Goal: Find specific page/section: Find specific page/section

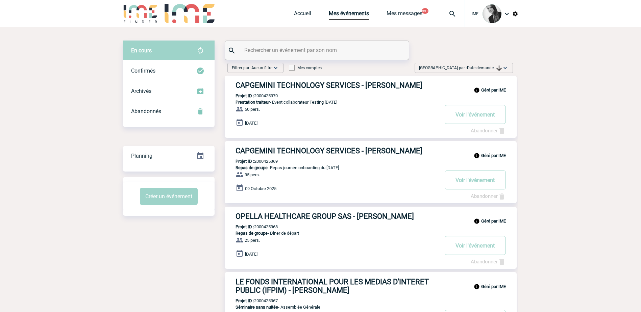
scroll to position [34, 0]
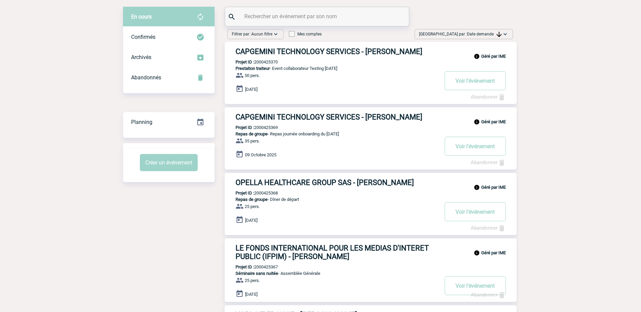
click at [491, 33] on span "Date demande" at bounding box center [484, 34] width 35 height 5
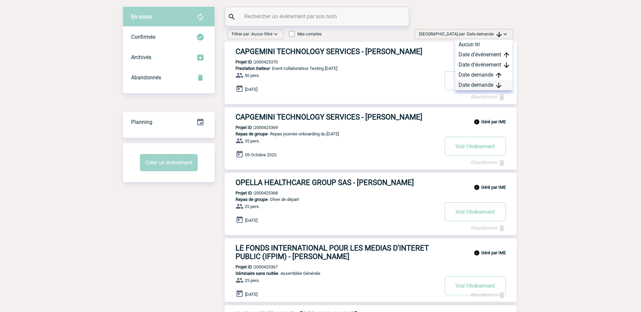
click at [487, 82] on div "Date demande" at bounding box center [483, 85] width 57 height 10
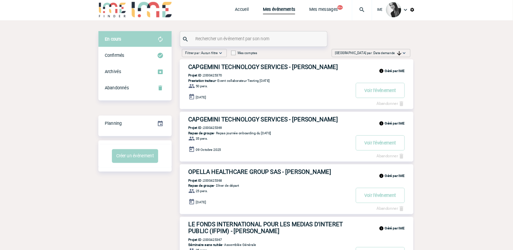
scroll to position [0, 0]
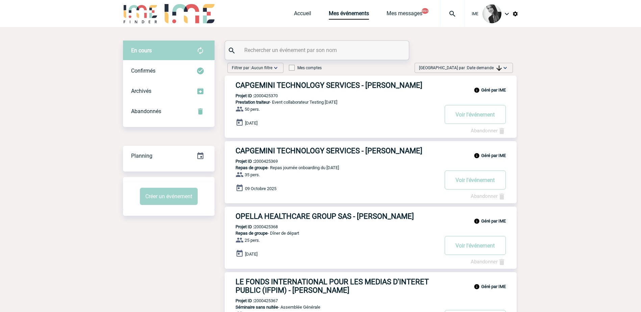
click at [493, 66] on span "Date demande" at bounding box center [484, 68] width 35 height 5
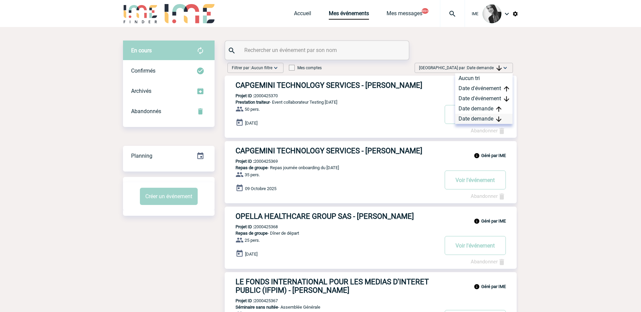
click at [478, 120] on div "Date demande" at bounding box center [483, 119] width 57 height 10
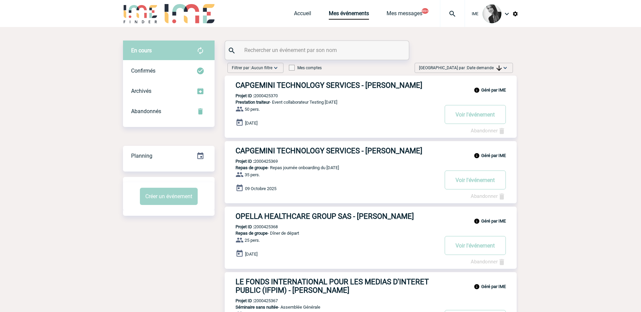
click at [503, 66] on img at bounding box center [505, 68] width 7 height 7
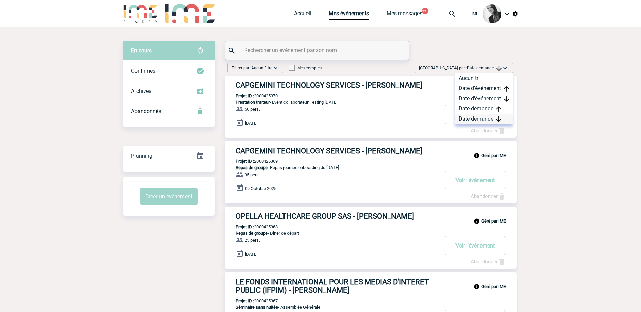
click at [479, 115] on div "Date demande" at bounding box center [483, 119] width 57 height 10
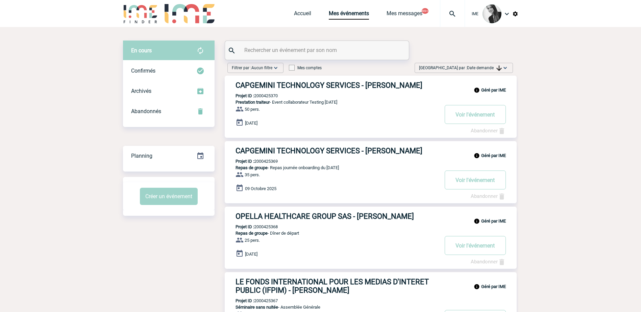
click at [484, 67] on span "Date demande" at bounding box center [484, 68] width 35 height 5
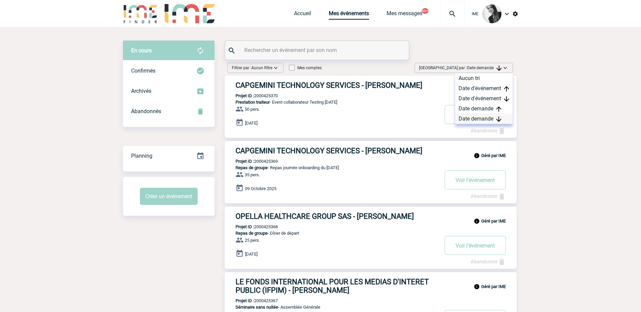
click at [475, 116] on div "Date demande" at bounding box center [483, 119] width 57 height 10
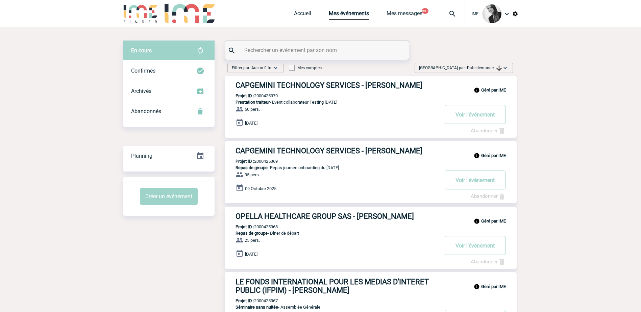
click at [493, 66] on span "Date demande" at bounding box center [484, 68] width 35 height 5
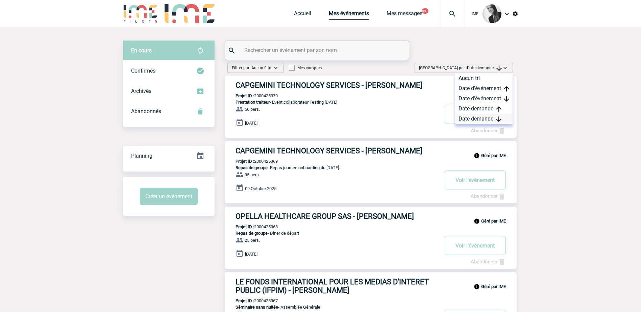
click at [473, 120] on div "Date demande" at bounding box center [483, 119] width 57 height 10
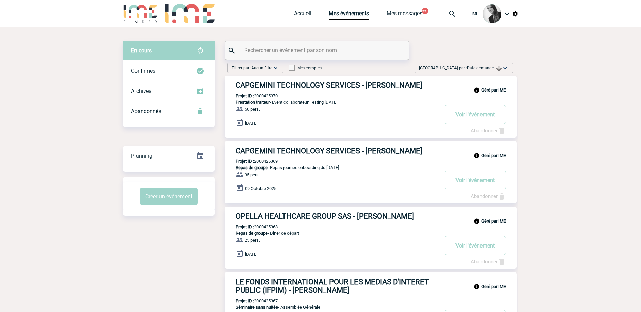
click at [501, 66] on img at bounding box center [499, 68] width 5 height 5
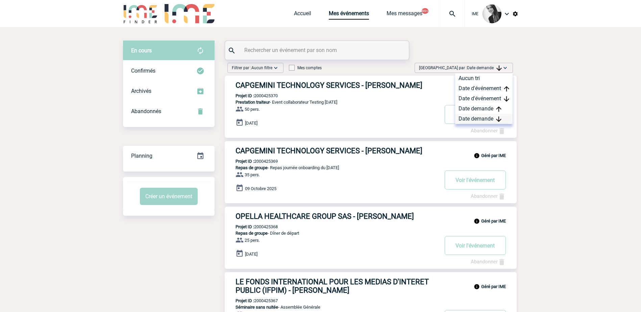
click at [472, 116] on div "Date demande" at bounding box center [483, 119] width 57 height 10
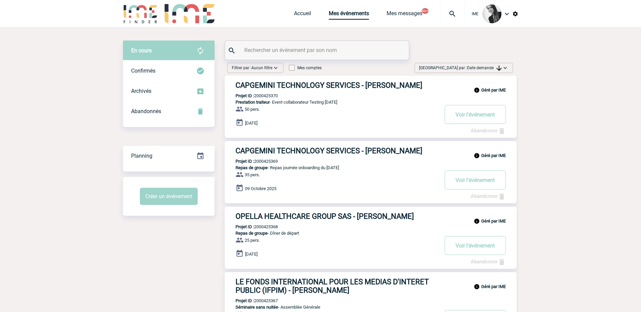
click at [493, 66] on span "Date demande" at bounding box center [484, 68] width 35 height 5
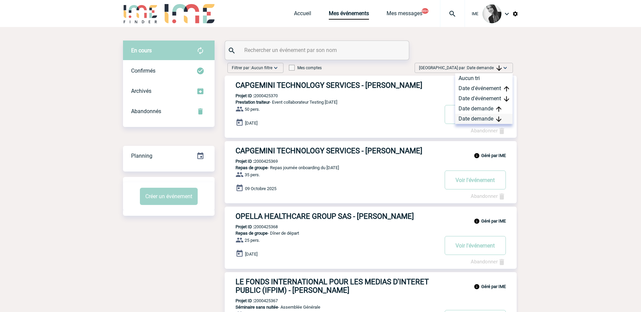
click at [467, 121] on div "Date demande" at bounding box center [483, 119] width 57 height 10
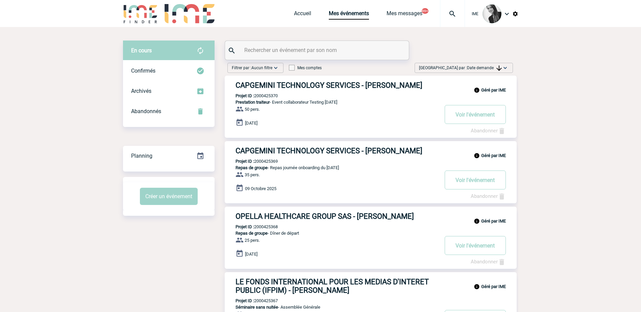
click at [488, 65] on span "[GEOGRAPHIC_DATA] par : Date demande" at bounding box center [460, 68] width 83 height 7
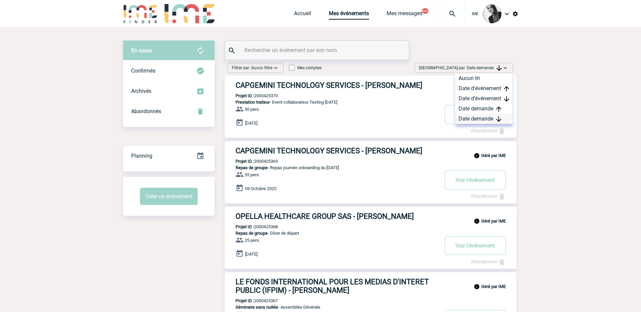
click at [474, 120] on div "Date demande" at bounding box center [483, 119] width 57 height 10
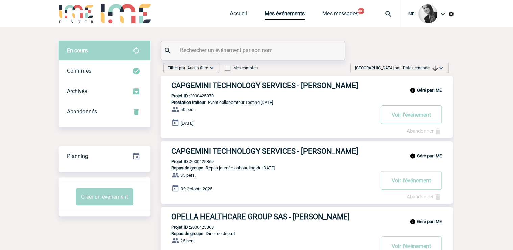
drag, startPoint x: 414, startPoint y: 64, endPoint x: 417, endPoint y: 79, distance: 15.5
click at [414, 65] on span "[GEOGRAPHIC_DATA] par : Date demande" at bounding box center [396, 68] width 83 height 7
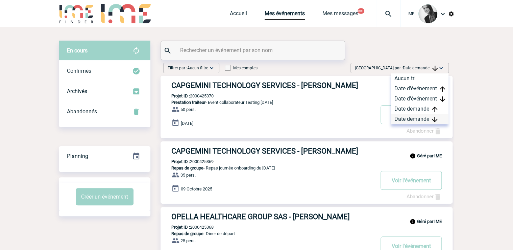
click at [408, 116] on div "Date demande" at bounding box center [419, 119] width 57 height 10
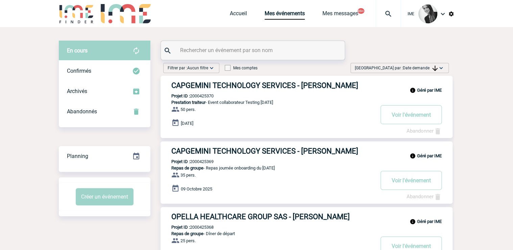
drag, startPoint x: 413, startPoint y: 65, endPoint x: 411, endPoint y: 71, distance: 7.1
click at [413, 65] on span "[GEOGRAPHIC_DATA] par : Date demande" at bounding box center [396, 68] width 83 height 7
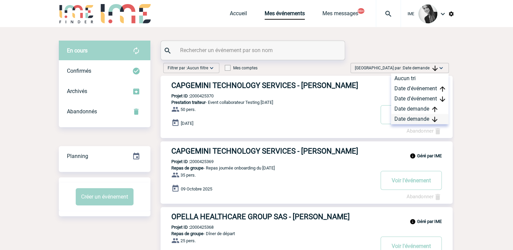
click at [405, 117] on div "Date demande" at bounding box center [419, 119] width 57 height 10
